Goal: Task Accomplishment & Management: Manage account settings

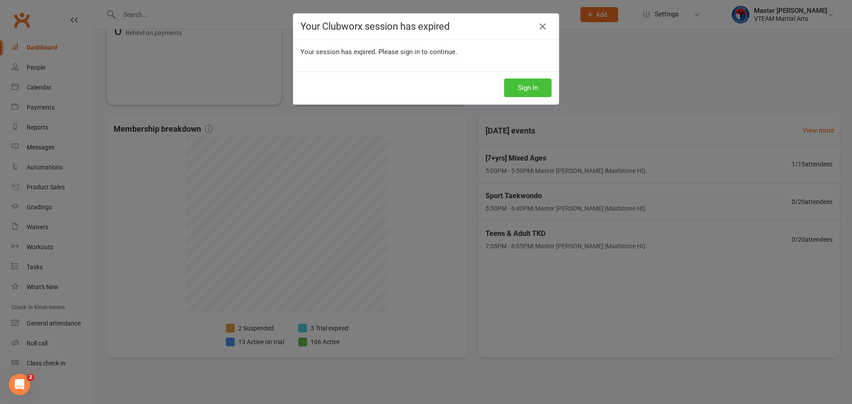
click at [522, 90] on button "Sign In" at bounding box center [527, 88] width 47 height 19
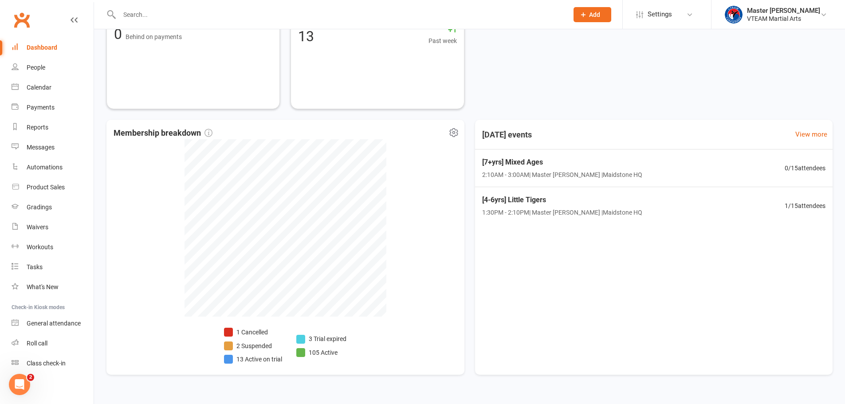
click at [336, 340] on li "3 Trial expired" at bounding box center [321, 339] width 50 height 10
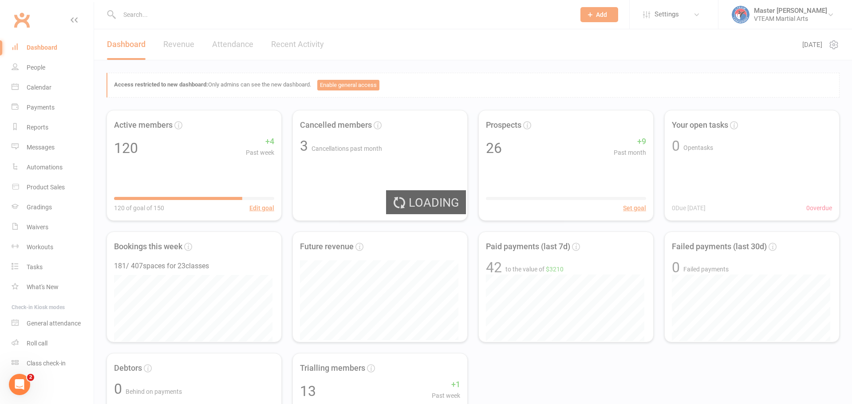
select select "trial_expired"
select select "100"
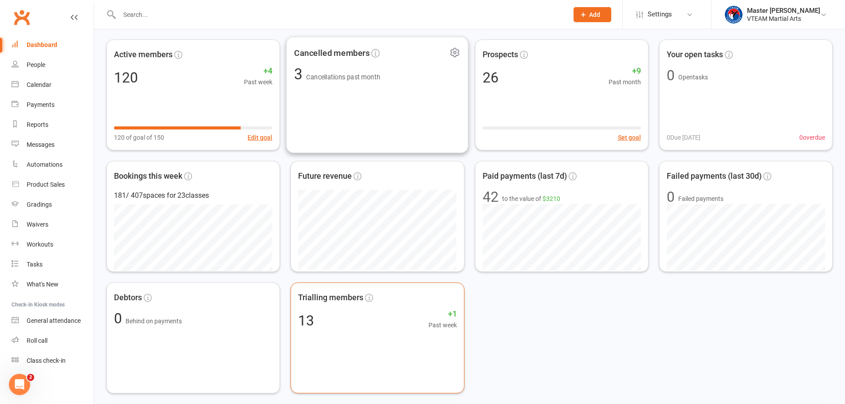
scroll to position [266, 0]
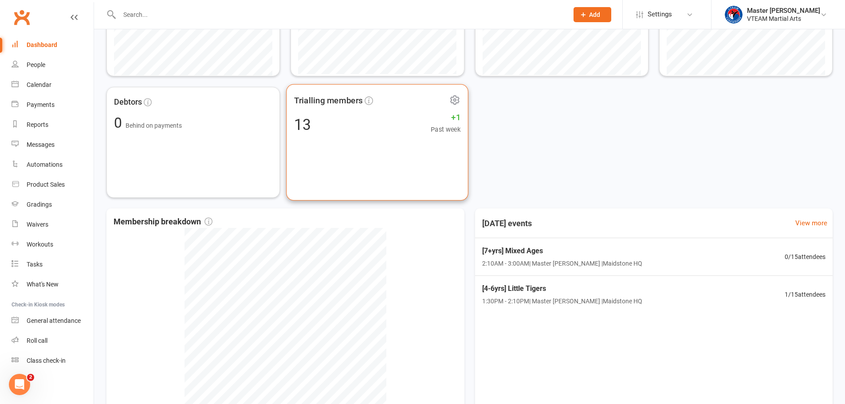
click at [368, 157] on div "Trialling members 13 +1 Past week" at bounding box center [377, 142] width 182 height 117
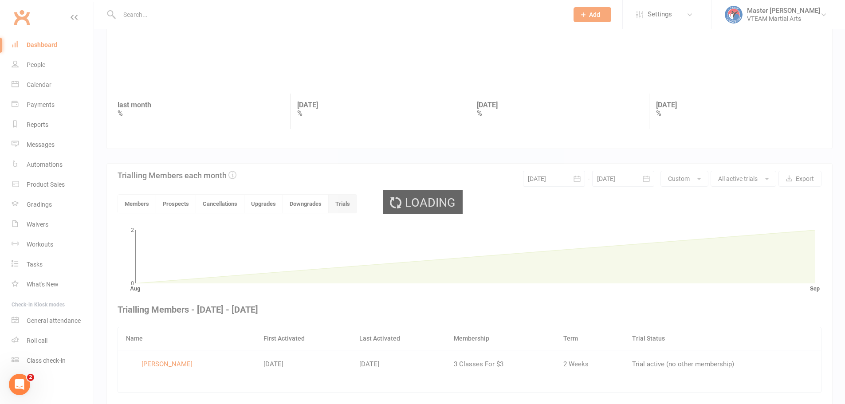
scroll to position [103, 0]
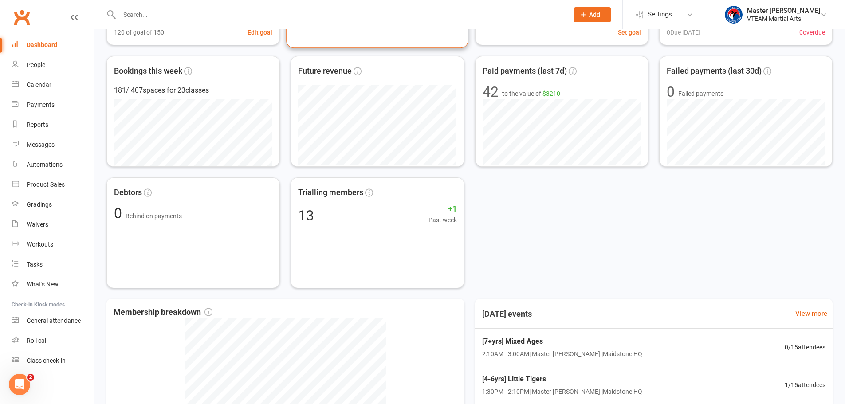
scroll to position [355, 0]
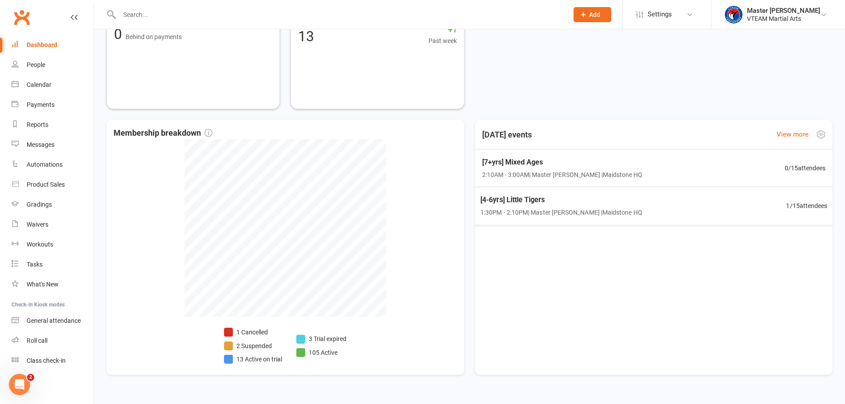
click at [531, 202] on span "[4-6yrs] Little Tigers" at bounding box center [561, 200] width 162 height 12
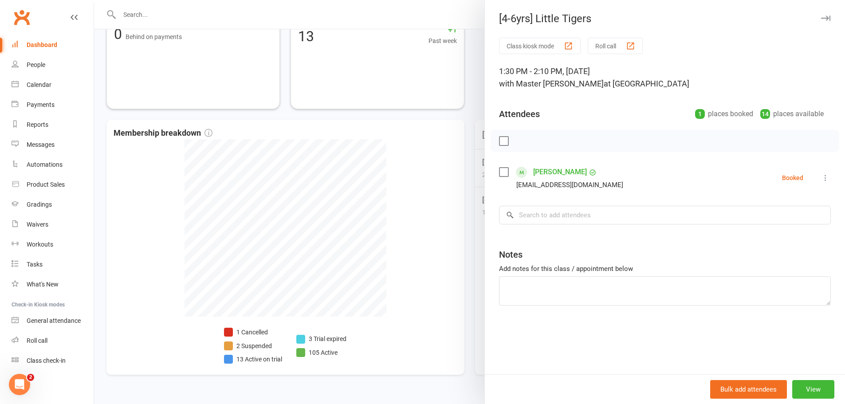
click at [821, 177] on icon at bounding box center [825, 177] width 9 height 9
click at [791, 210] on link "Remove" at bounding box center [782, 213] width 95 height 18
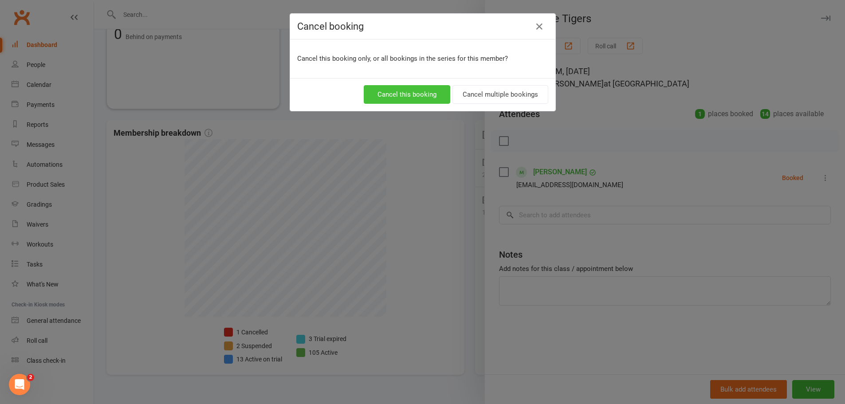
click at [413, 90] on button "Cancel this booking" at bounding box center [407, 94] width 86 height 19
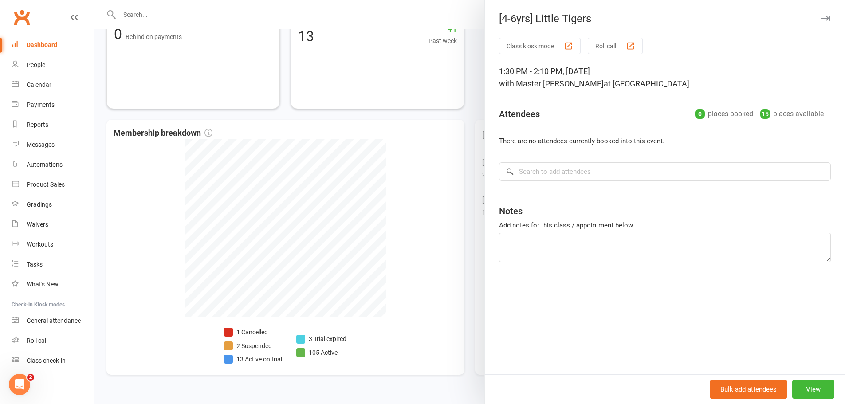
click at [35, 41] on div "Dashboard" at bounding box center [42, 44] width 31 height 7
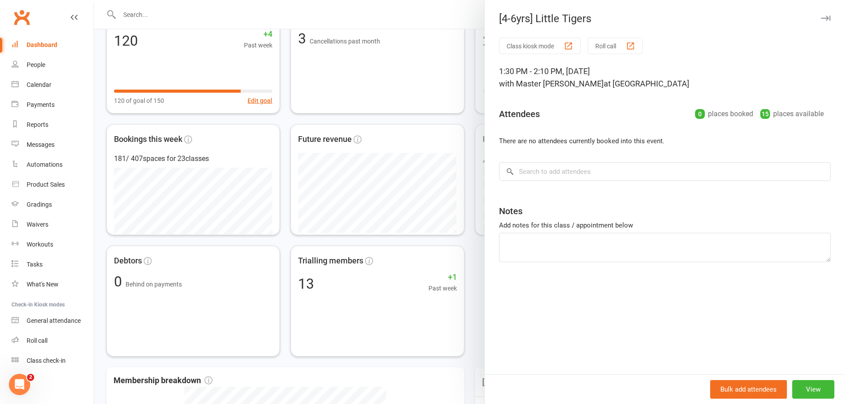
scroll to position [0, 0]
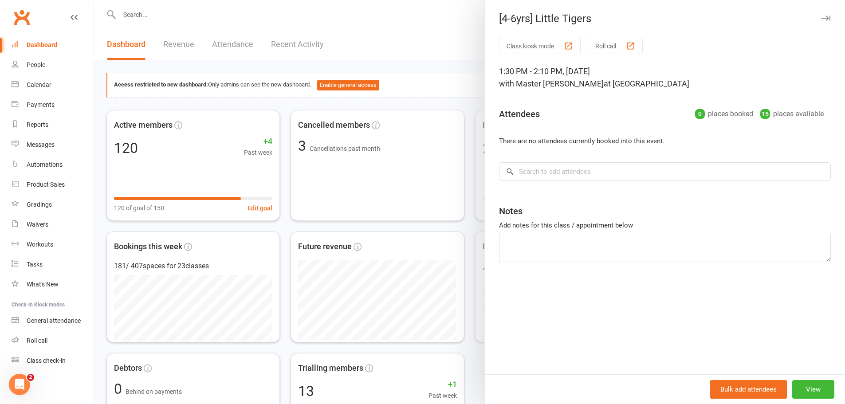
click at [467, 40] on div at bounding box center [469, 202] width 751 height 404
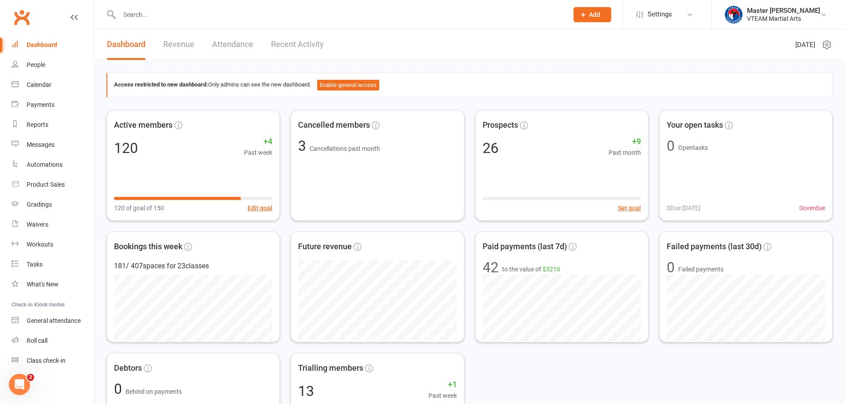
click at [51, 46] on div "Dashboard" at bounding box center [42, 44] width 31 height 7
click at [305, 45] on link "Recent Activity" at bounding box center [297, 44] width 53 height 31
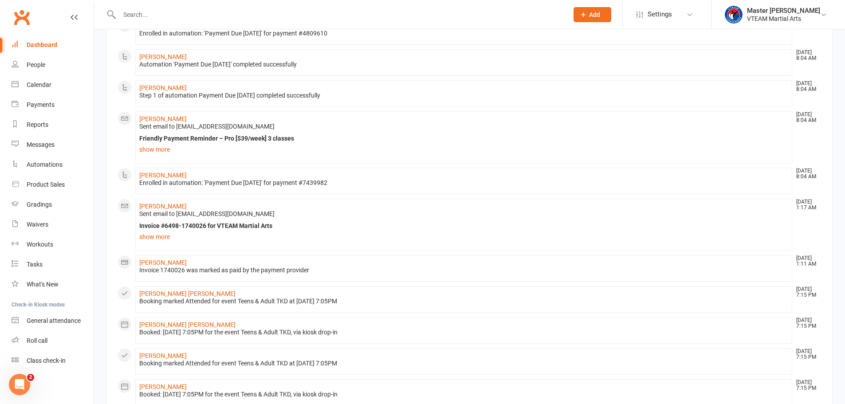
scroll to position [480, 0]
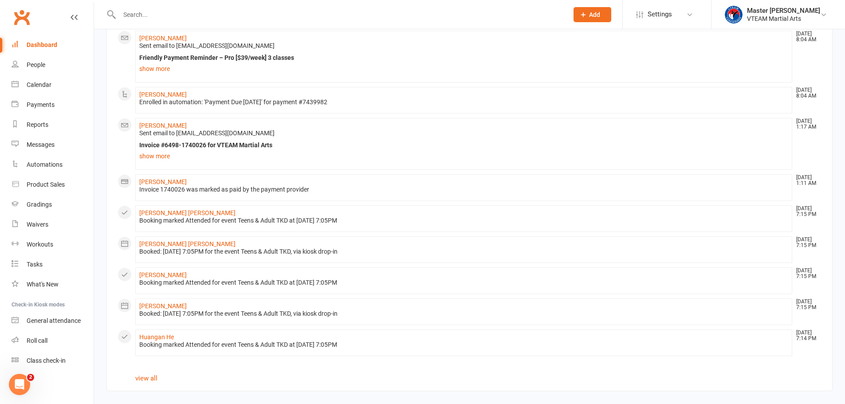
click at [42, 45] on div "Dashboard" at bounding box center [42, 44] width 31 height 7
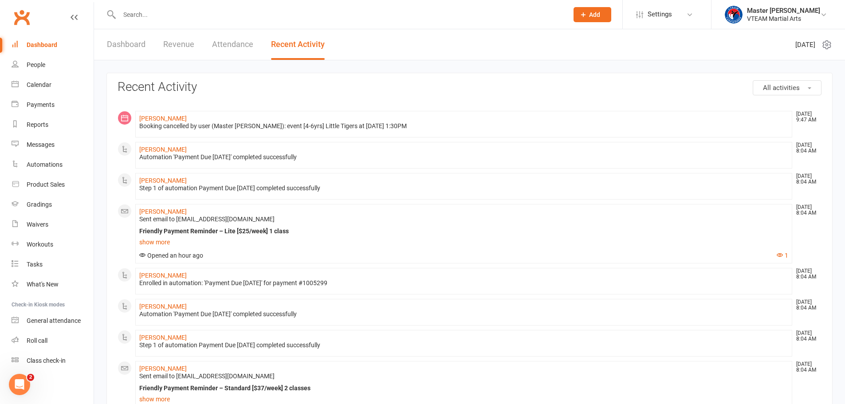
scroll to position [0, 0]
drag, startPoint x: 134, startPoint y: 48, endPoint x: 121, endPoint y: 44, distance: 13.6
click at [134, 48] on link "Dashboard" at bounding box center [126, 44] width 39 height 31
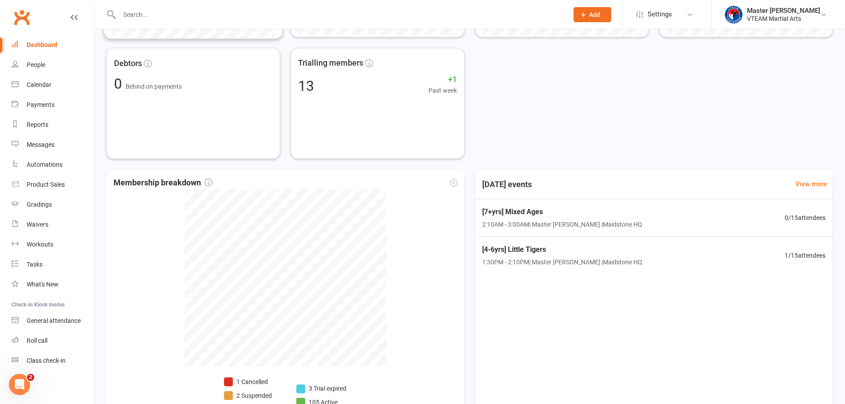
scroll to position [372, 0]
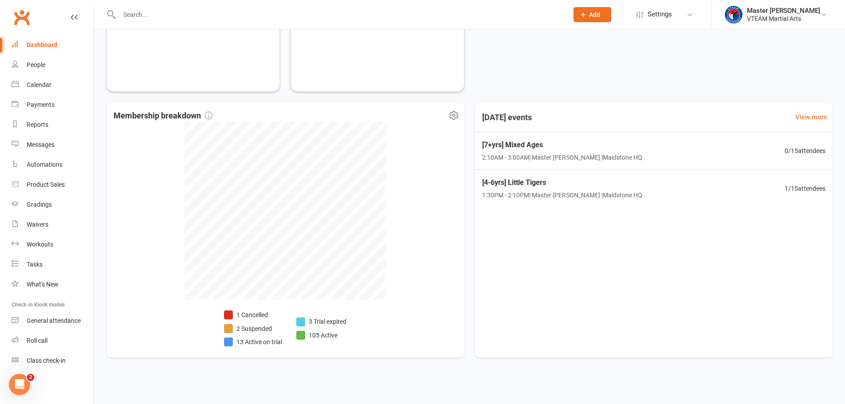
click at [254, 344] on li "13 Active on trial" at bounding box center [253, 342] width 58 height 10
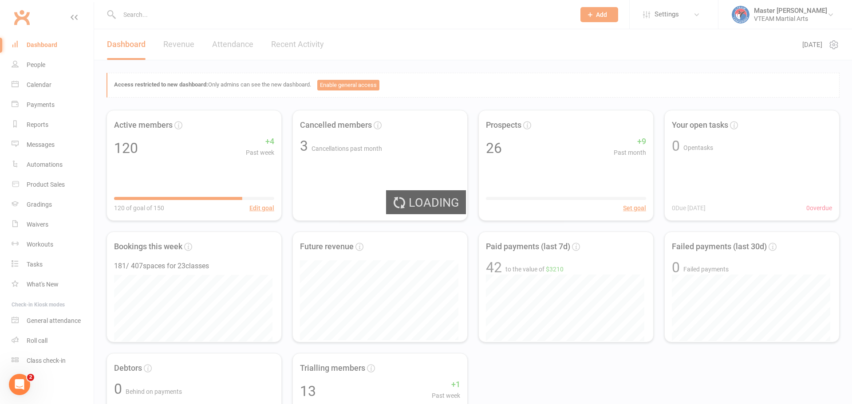
select select "active_trial"
select select "100"
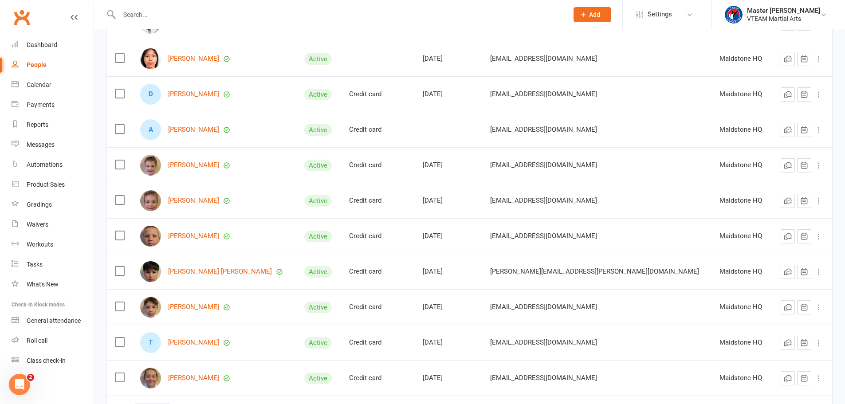
scroll to position [222, 0]
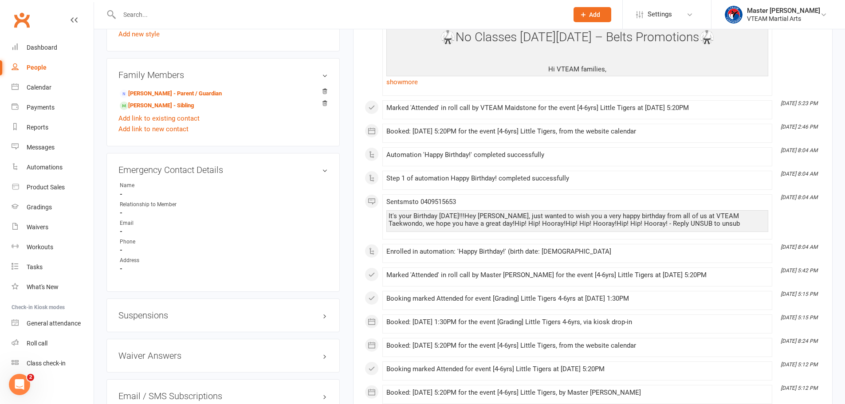
scroll to position [798, 0]
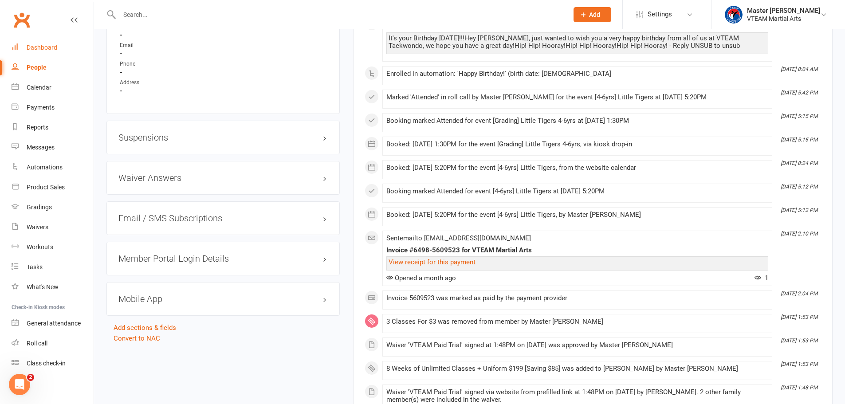
drag, startPoint x: 54, startPoint y: 50, endPoint x: 58, endPoint y: 47, distance: 5.4
click at [54, 50] on div "Dashboard" at bounding box center [42, 47] width 31 height 7
